Goal: Use online tool/utility: Utilize a website feature to perform a specific function

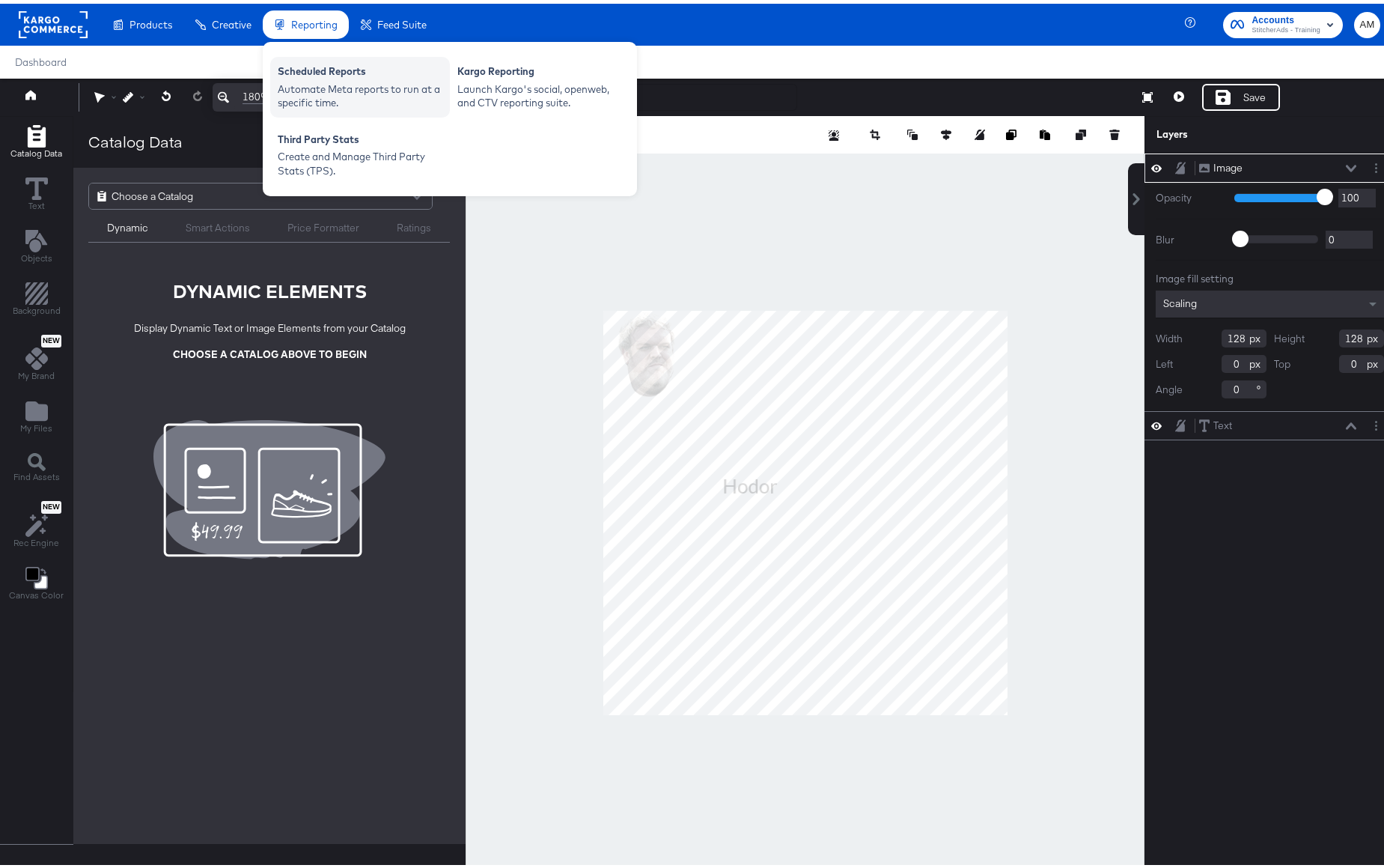
click at [322, 87] on div "Automate Meta reports to run at a specific time." at bounding box center [360, 93] width 165 height 28
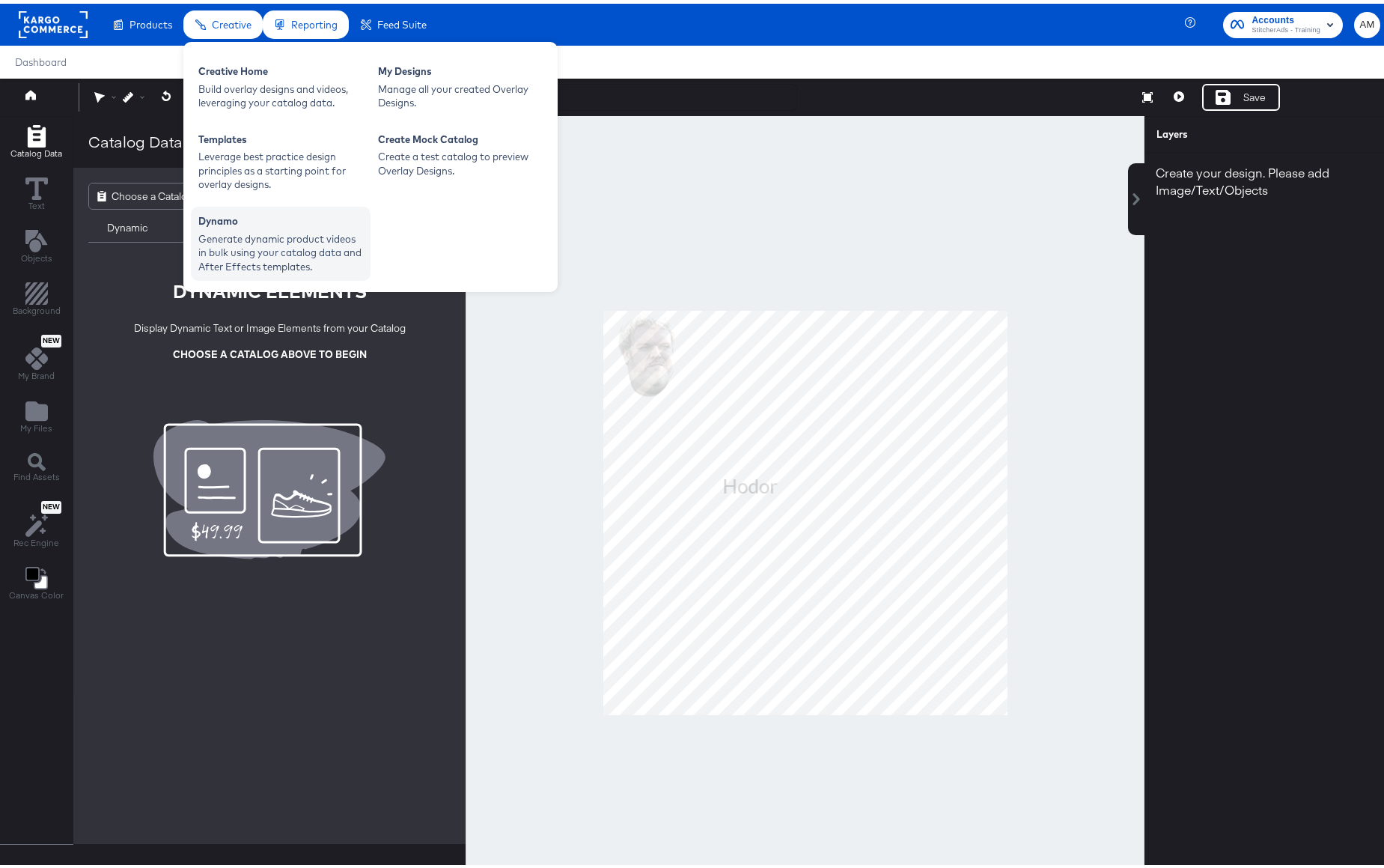
click at [250, 235] on div "Generate dynamic product videos in bulk using your catalog data and After Effec…" at bounding box center [280, 249] width 165 height 42
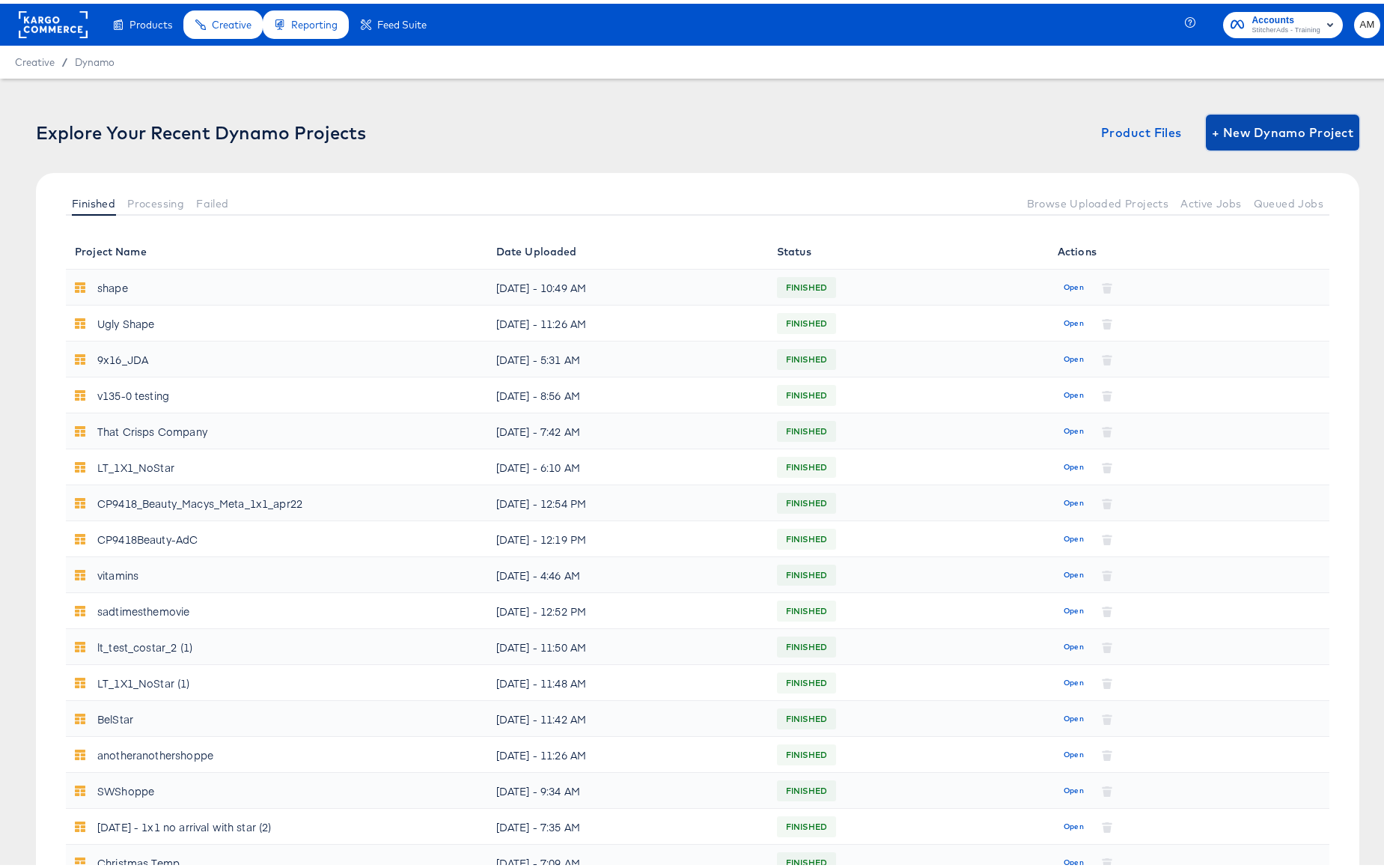
click at [1256, 136] on span "+ New Dynamo Project" at bounding box center [1282, 128] width 141 height 21
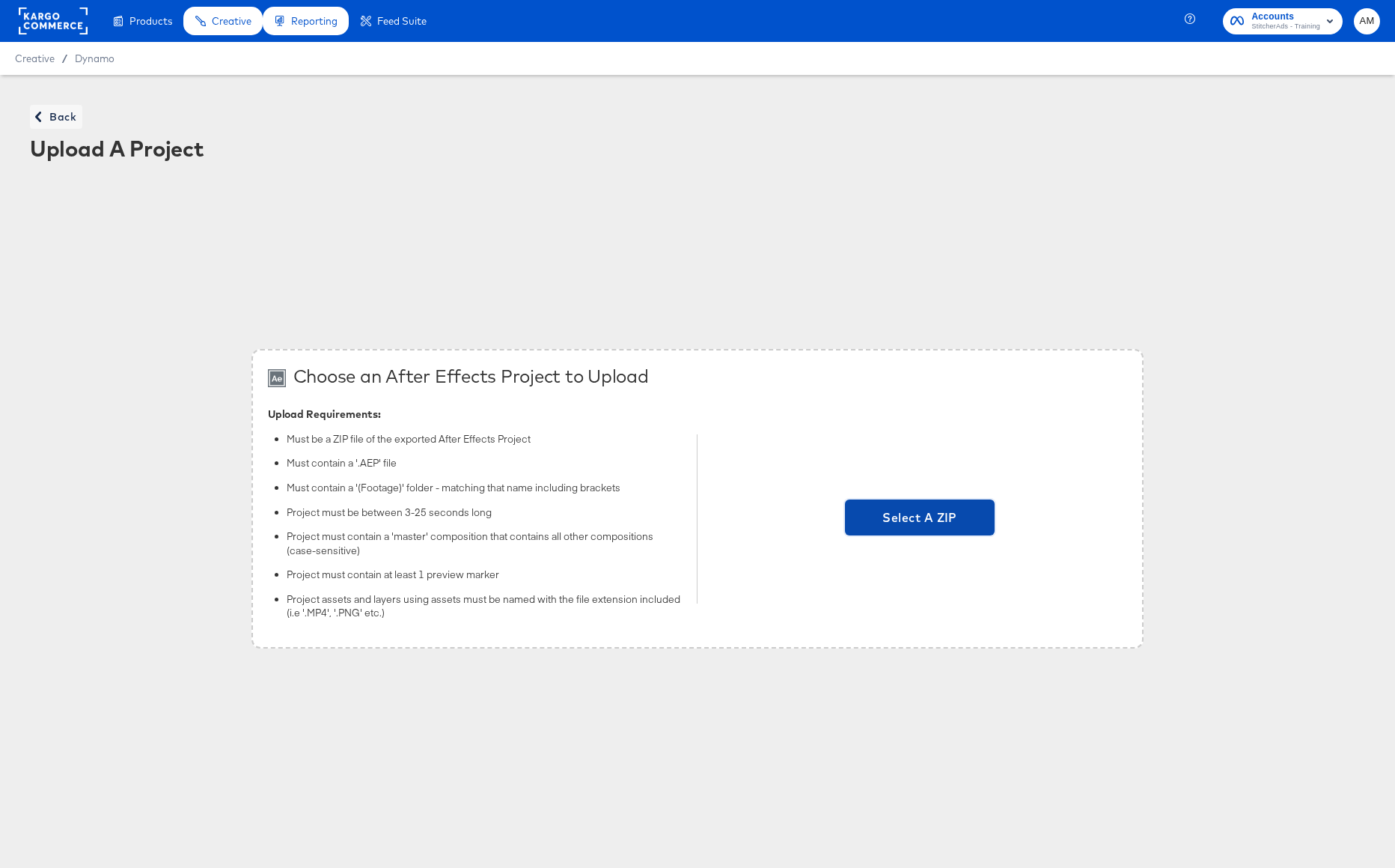
click at [919, 517] on span "Select A ZIP" at bounding box center [920, 517] width 138 height 21
click at [920, 519] on input "Select A ZIP" at bounding box center [920, 519] width 0 height 0
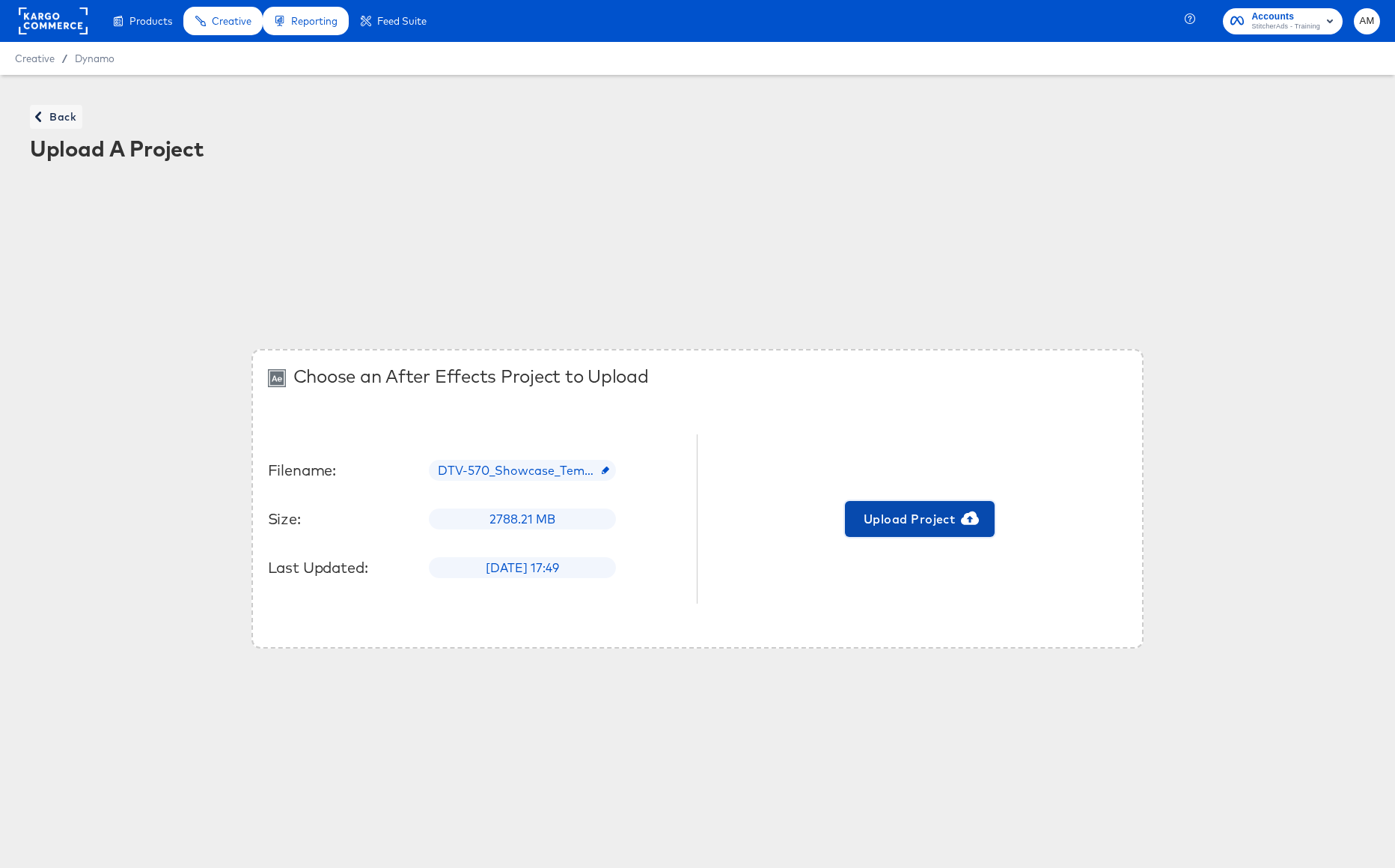
click at [910, 516] on span "Upload Project" at bounding box center [920, 518] width 138 height 21
